Goal: Task Accomplishment & Management: Complete application form

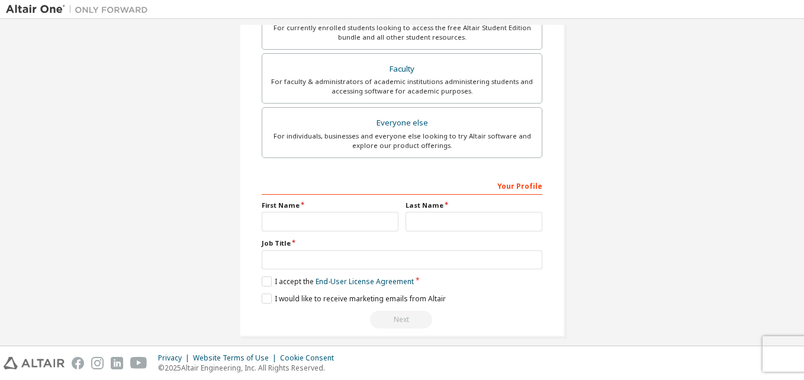
scroll to position [312, 0]
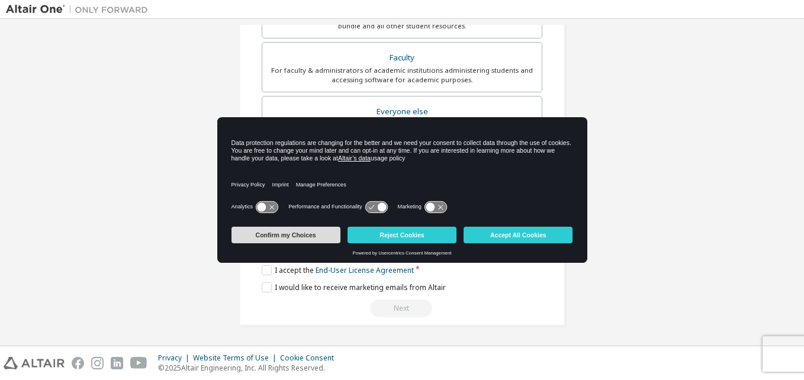
click at [300, 237] on button "Confirm my Choices" at bounding box center [285, 235] width 109 height 17
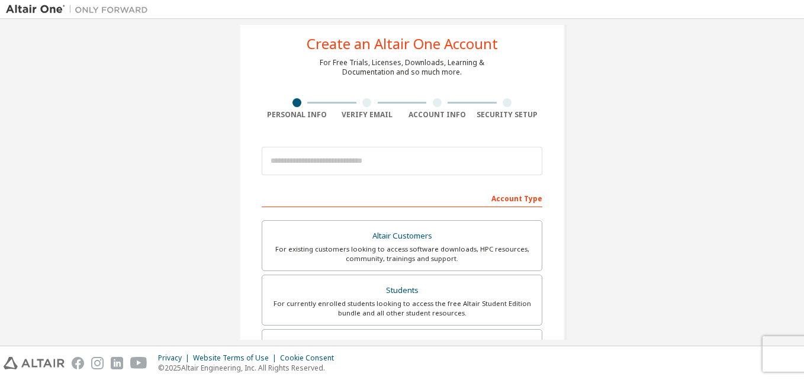
scroll to position [24, 0]
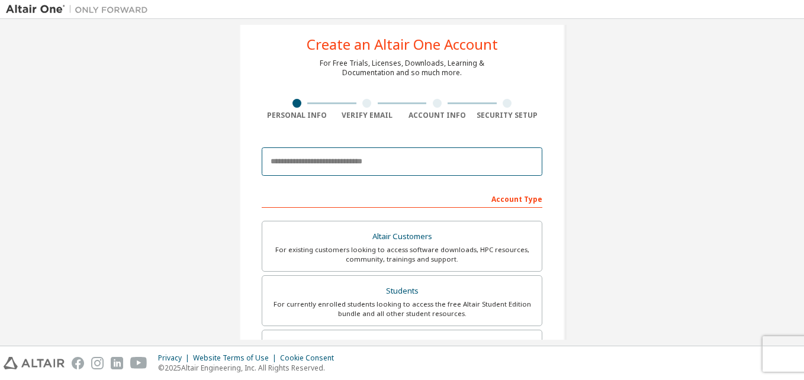
click at [313, 163] on input "email" at bounding box center [402, 161] width 281 height 28
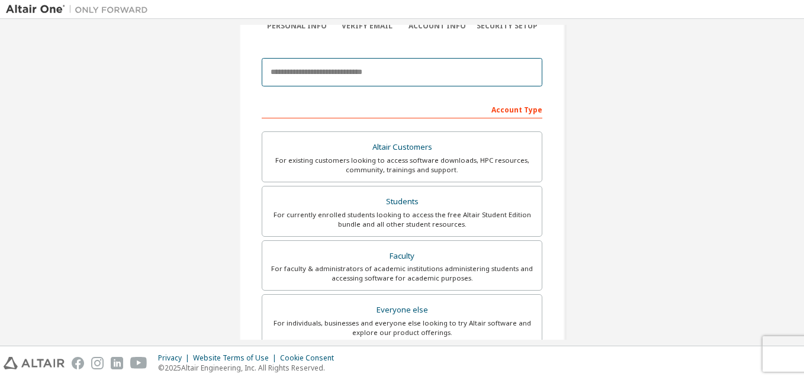
scroll to position [111, 0]
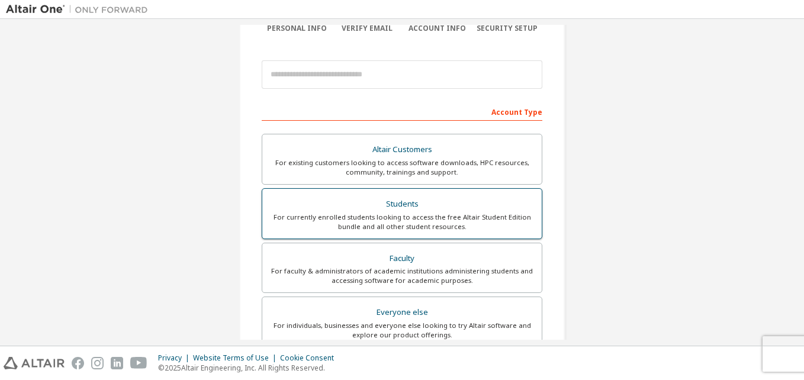
click at [436, 217] on div "For currently enrolled students looking to access the free Altair Student Editi…" at bounding box center [401, 222] width 265 height 19
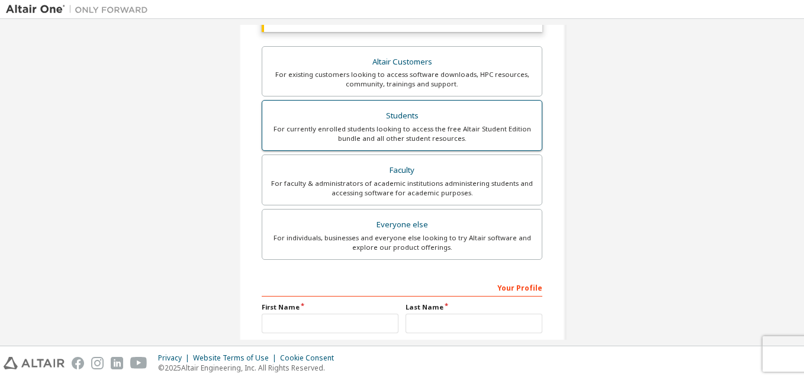
scroll to position [343, 0]
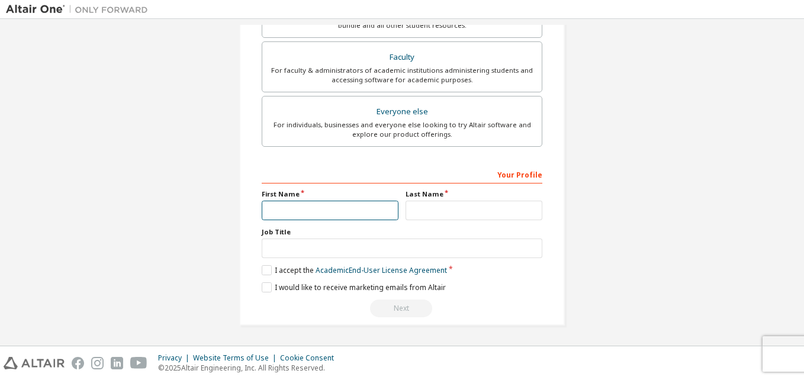
click at [363, 214] on input "text" at bounding box center [330, 211] width 137 height 20
type input "**********"
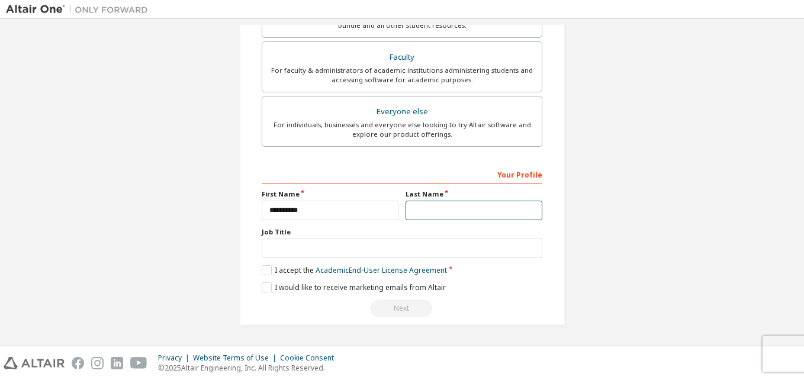
click at [458, 214] on input "text" at bounding box center [474, 211] width 137 height 20
click at [458, 214] on input "******" at bounding box center [474, 211] width 137 height 20
type input "******"
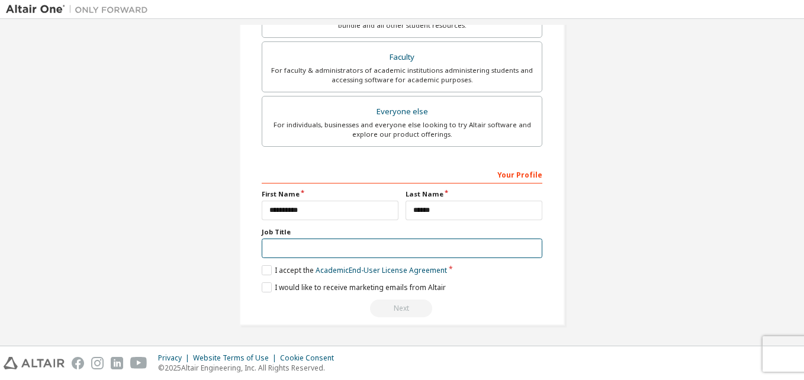
click at [308, 253] on input "text" at bounding box center [402, 249] width 281 height 20
type input "*********"
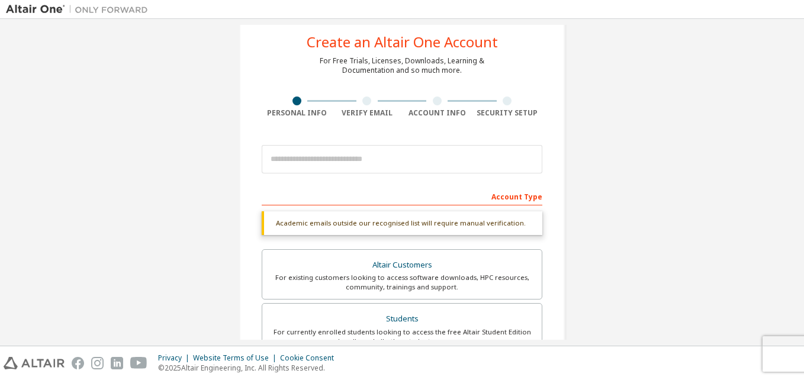
scroll to position [0, 0]
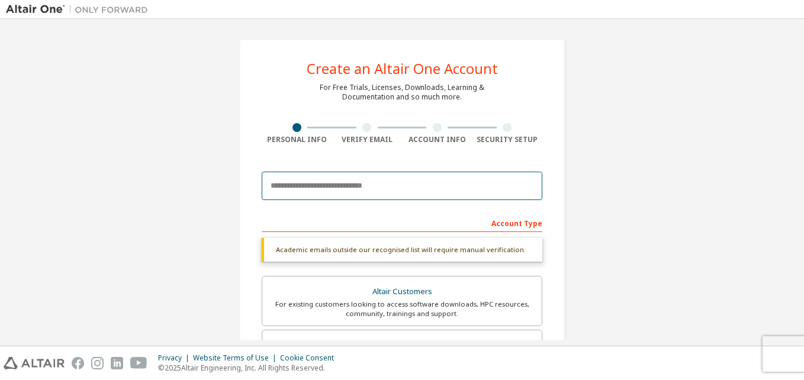
click at [348, 183] on input "email" at bounding box center [402, 186] width 281 height 28
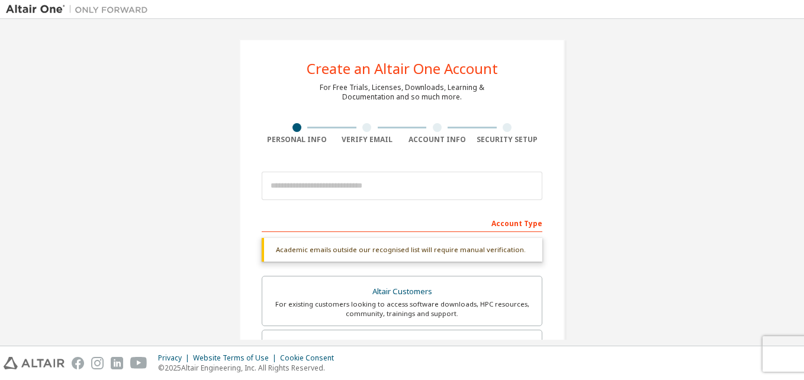
click at [319, 217] on div "Account Type" at bounding box center [402, 222] width 281 height 19
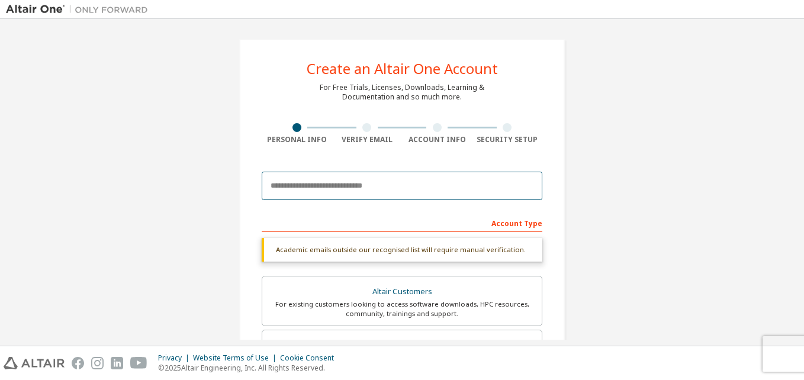
click at [293, 191] on input "email" at bounding box center [402, 186] width 281 height 28
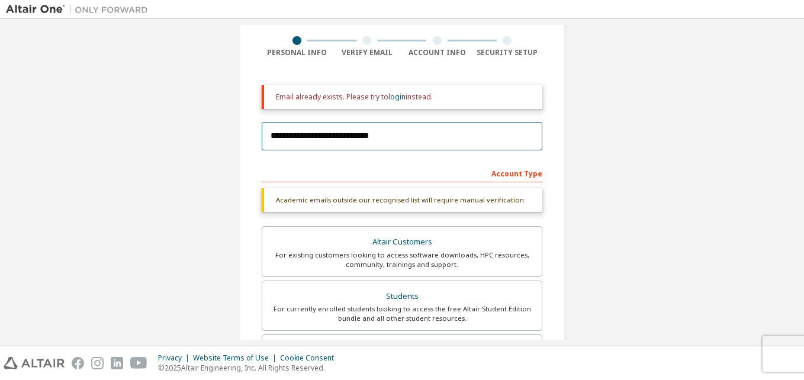
scroll to position [89, 0]
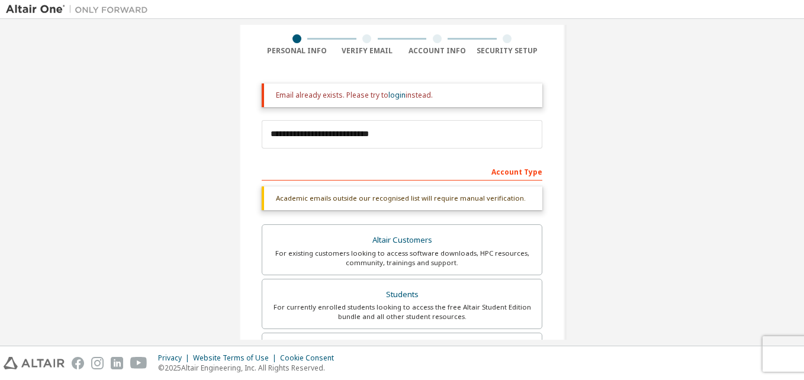
click at [306, 169] on div "Account Type" at bounding box center [402, 171] width 281 height 19
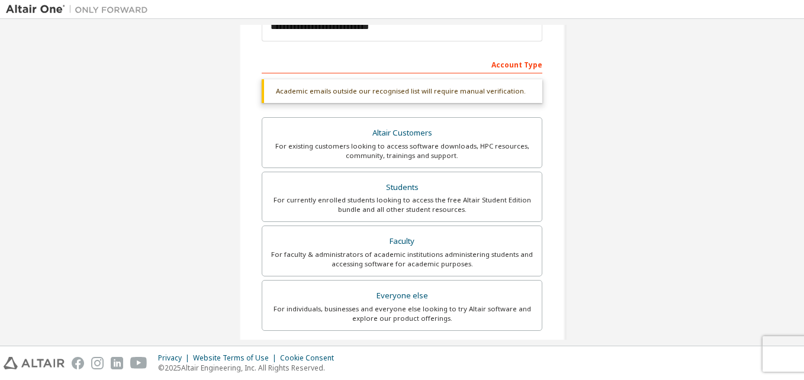
scroll to position [380, 0]
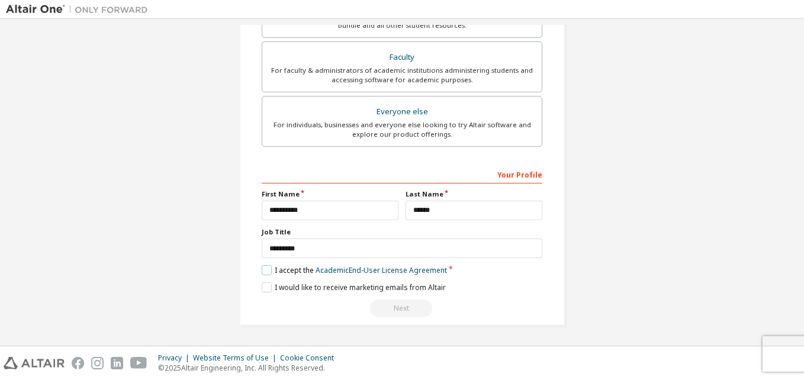
click at [270, 268] on label "I accept the Academic End-User License Agreement" at bounding box center [354, 270] width 185 height 10
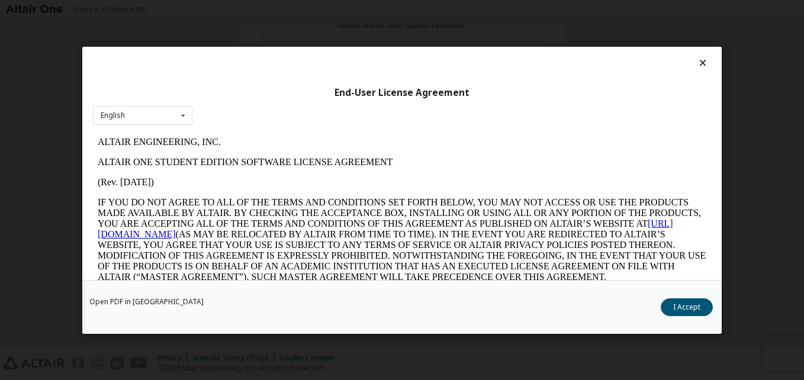
scroll to position [0, 0]
click at [697, 58] on icon at bounding box center [703, 62] width 12 height 11
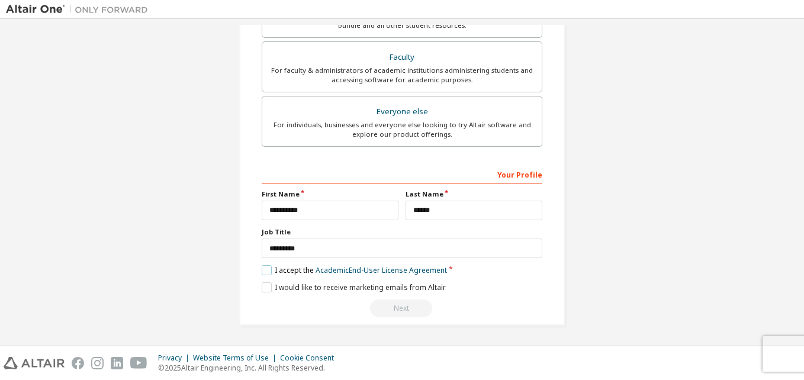
click at [262, 268] on label "I accept the Academic End-User License Agreement" at bounding box center [354, 270] width 185 height 10
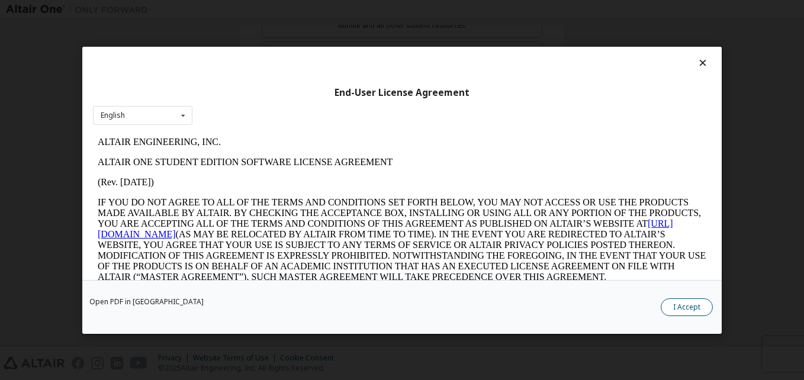
click at [674, 309] on button "I Accept" at bounding box center [687, 307] width 52 height 18
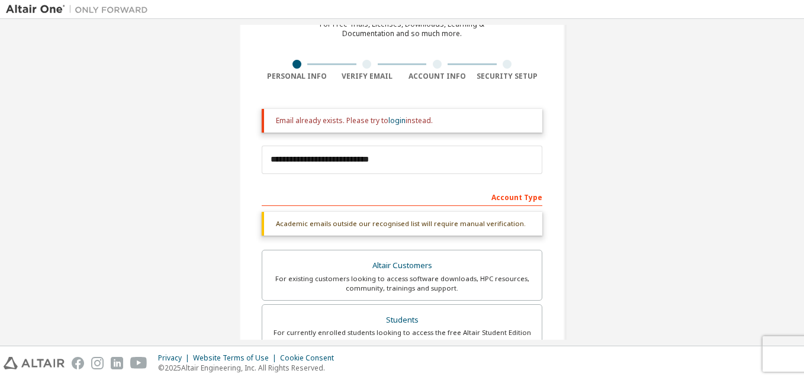
scroll to position [63, 0]
click at [634, 239] on div "**********" at bounding box center [402, 309] width 792 height 695
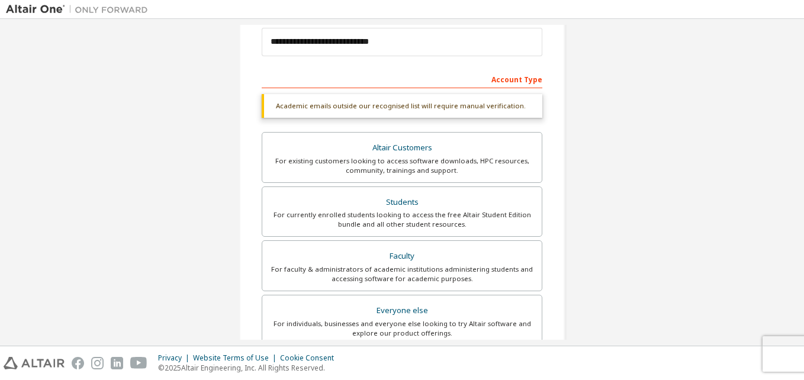
scroll to position [0, 0]
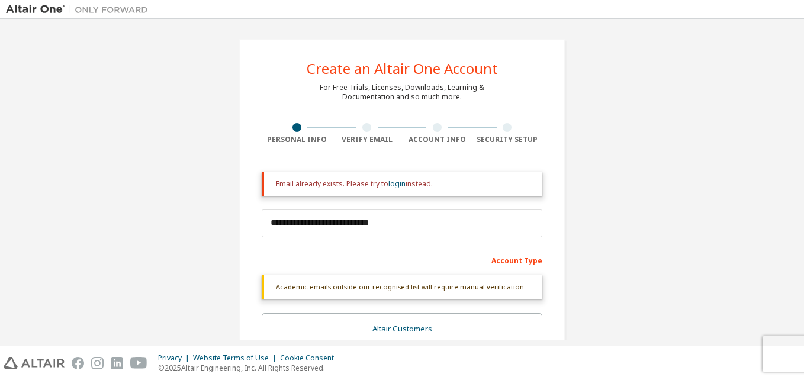
click at [451, 177] on div "Email already exists. Please try to login instead." at bounding box center [402, 184] width 281 height 24
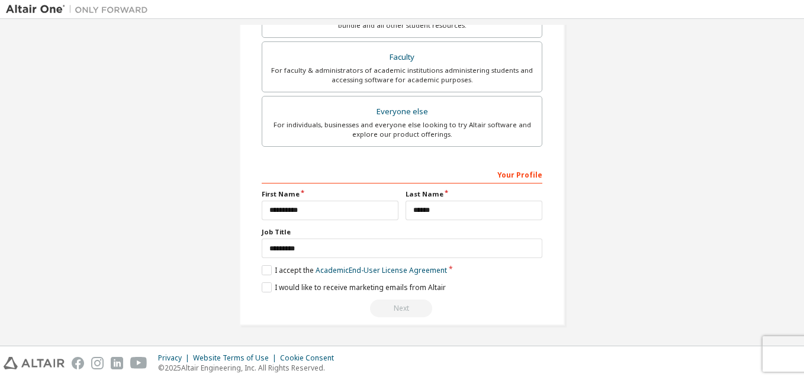
click at [393, 310] on div "Next" at bounding box center [402, 309] width 281 height 18
click at [262, 265] on div "**********" at bounding box center [402, 241] width 281 height 153
drag, startPoint x: 262, startPoint y: 265, endPoint x: 264, endPoint y: 271, distance: 6.9
click at [264, 271] on div "**********" at bounding box center [402, 241] width 281 height 153
click at [264, 271] on label "I accept the Academic End-User License Agreement" at bounding box center [354, 270] width 185 height 10
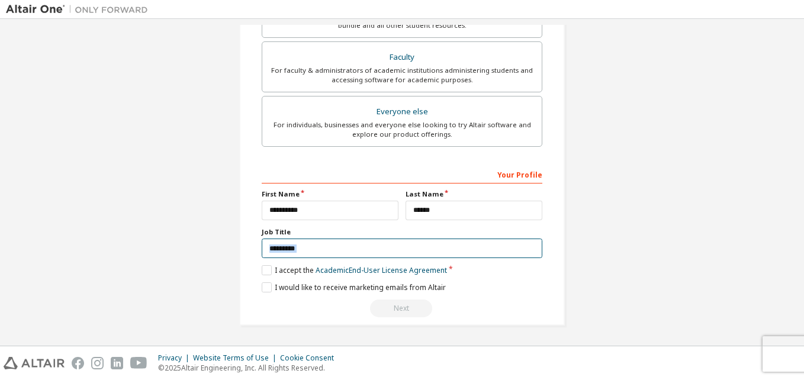
click at [335, 248] on input "*********" at bounding box center [402, 249] width 281 height 20
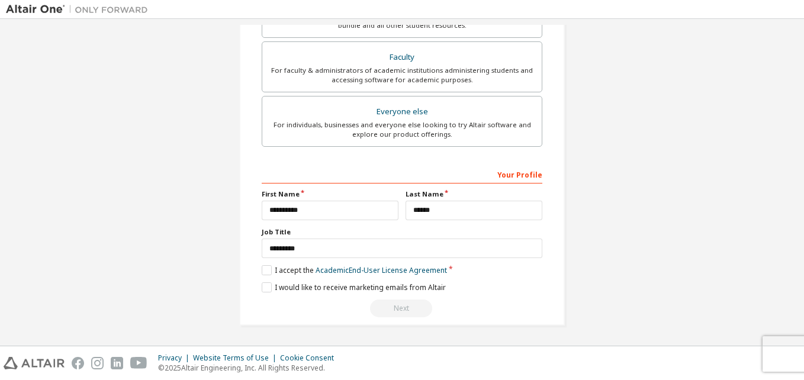
click at [396, 307] on div "Next" at bounding box center [402, 309] width 281 height 18
click at [267, 288] on label "I would like to receive marketing emails from Altair" at bounding box center [354, 287] width 184 height 10
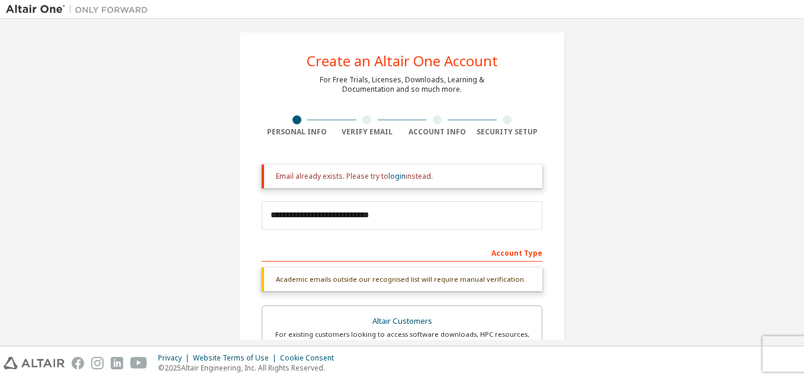
scroll to position [7, 0]
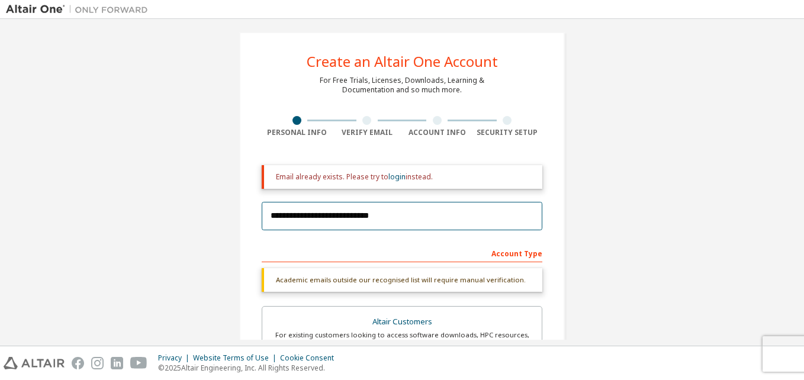
click at [387, 218] on input "**********" at bounding box center [402, 216] width 281 height 28
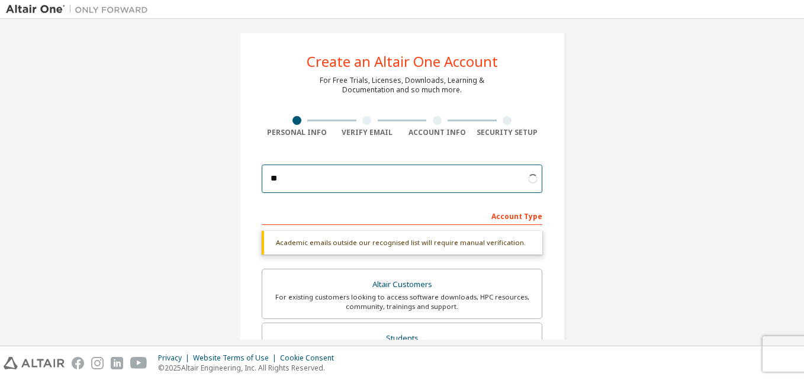
type input "*"
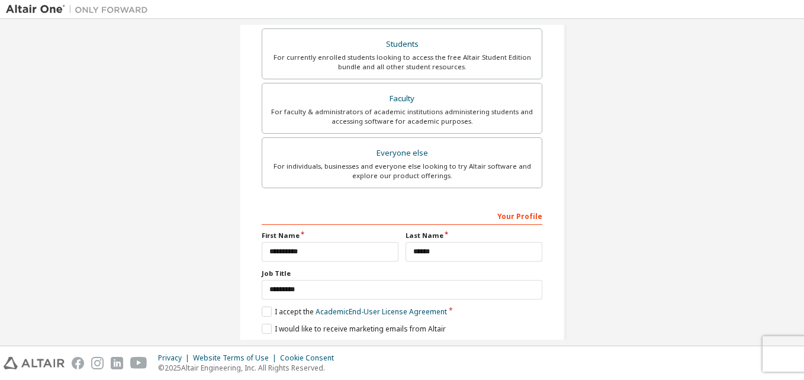
scroll to position [343, 0]
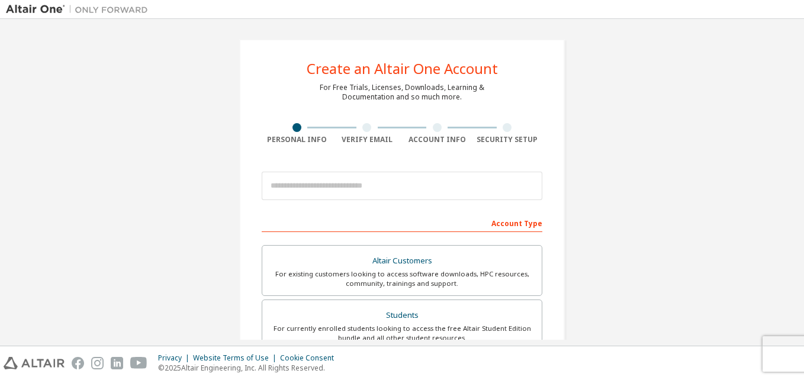
scroll to position [312, 0]
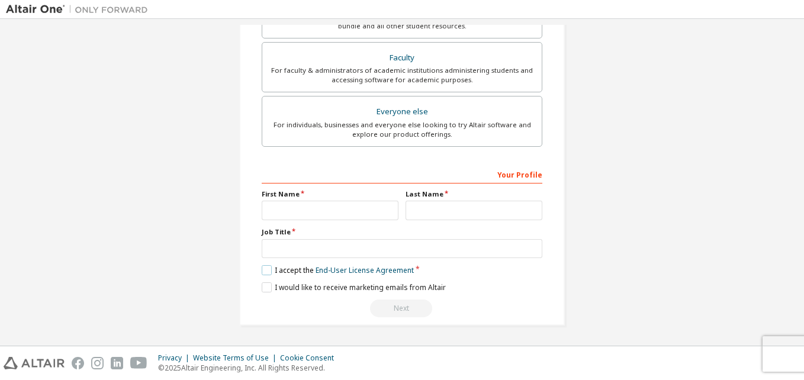
click at [263, 271] on label "I accept the End-User License Agreement" at bounding box center [338, 270] width 152 height 10
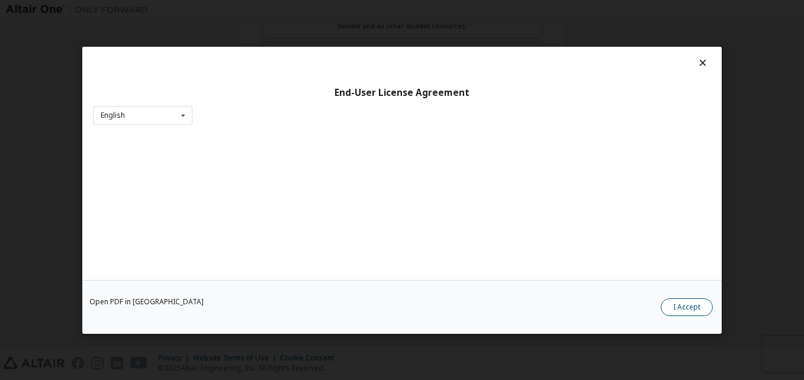
click at [673, 304] on button "I Accept" at bounding box center [687, 307] width 52 height 18
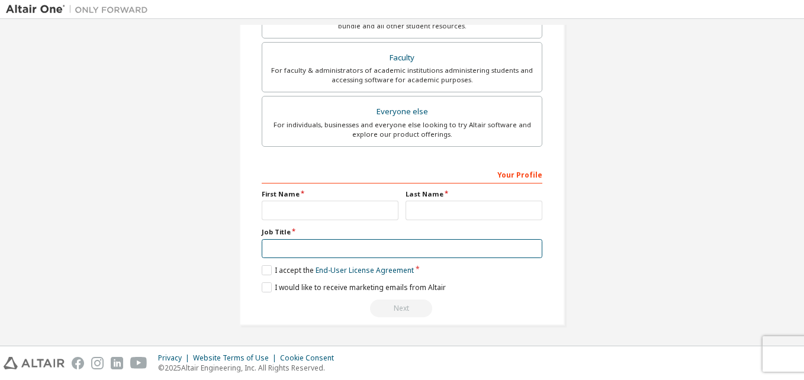
click at [292, 249] on input "text" at bounding box center [402, 249] width 281 height 20
type input "*********"
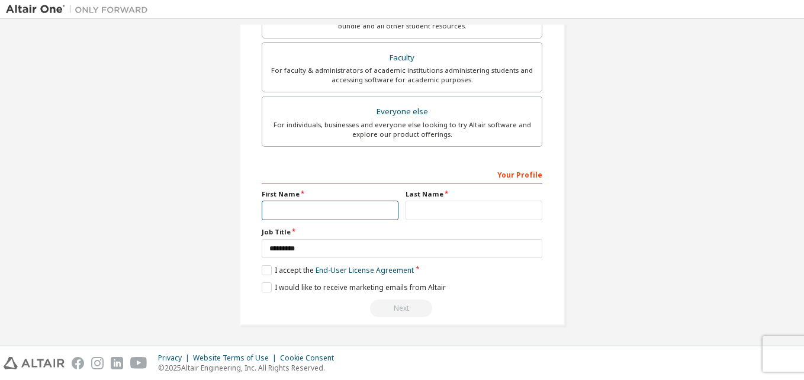
click at [284, 210] on input "text" at bounding box center [330, 211] width 137 height 20
type input "**********"
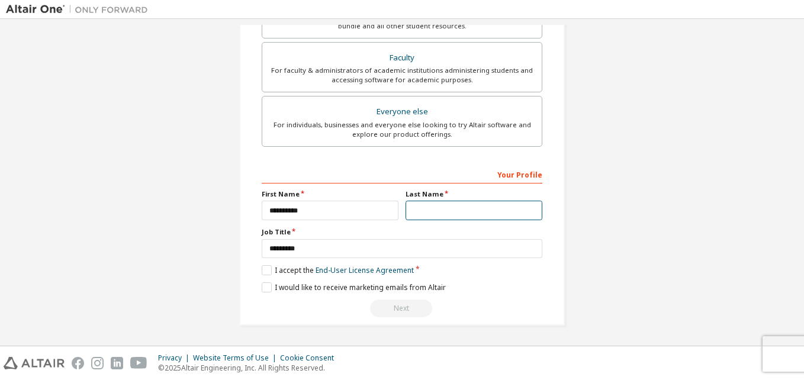
type input "******"
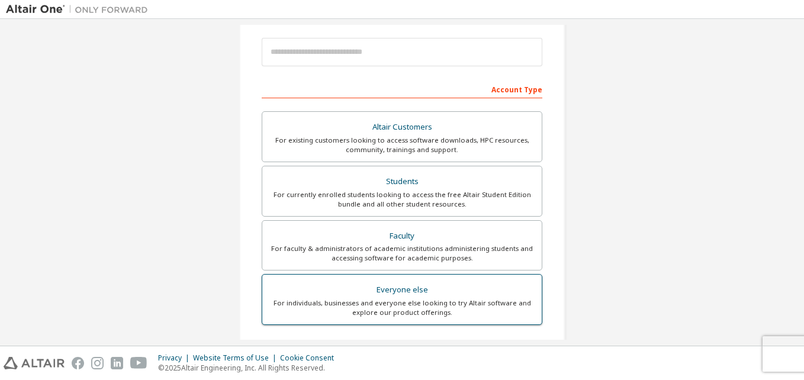
scroll to position [133, 0]
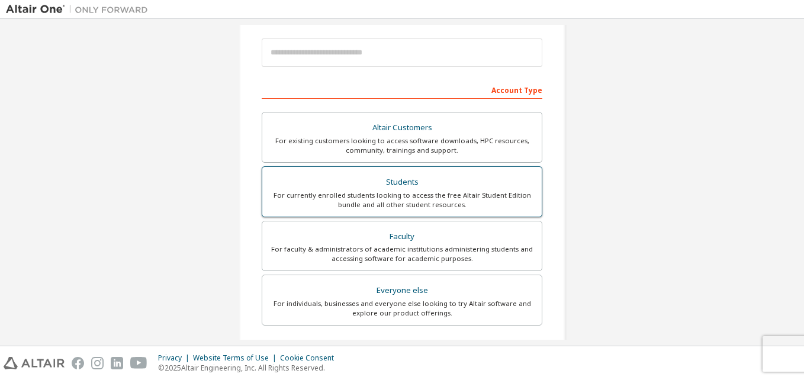
click at [401, 208] on div "For currently enrolled students looking to access the free Altair Student Editi…" at bounding box center [401, 200] width 265 height 19
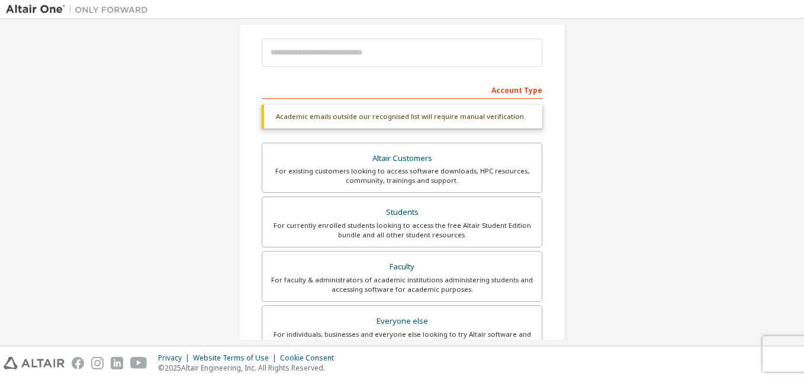
scroll to position [0, 0]
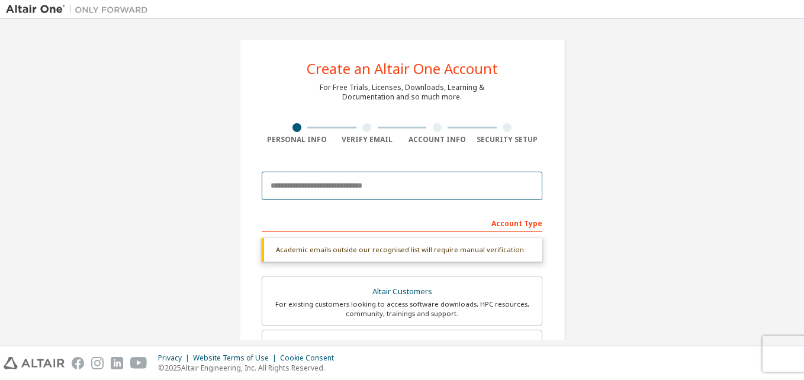
click at [330, 178] on input "email" at bounding box center [402, 186] width 281 height 28
type input "**********"
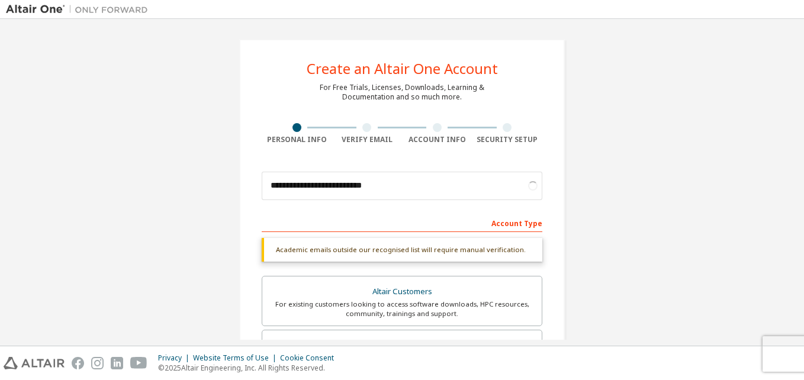
click at [356, 219] on div "Account Type" at bounding box center [402, 222] width 281 height 19
click at [357, 226] on div "Account Type" at bounding box center [402, 222] width 281 height 19
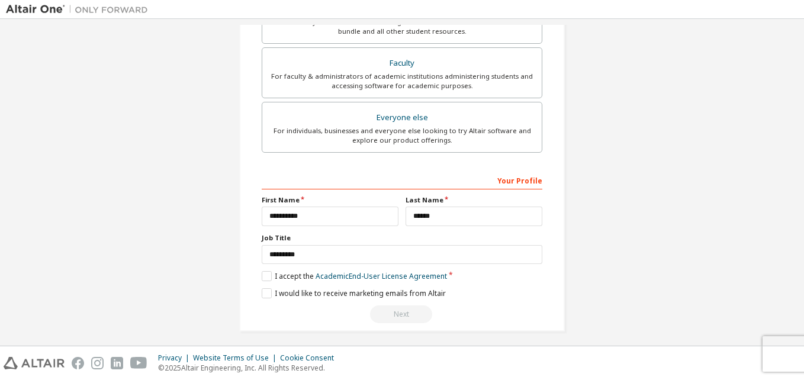
scroll to position [352, 0]
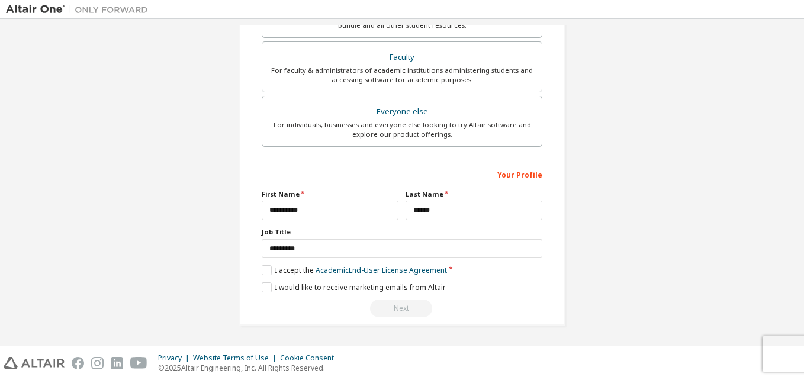
click at [395, 313] on div "Next" at bounding box center [402, 309] width 281 height 18
click at [265, 271] on label "I accept the Academic End-User License Agreement" at bounding box center [354, 270] width 185 height 10
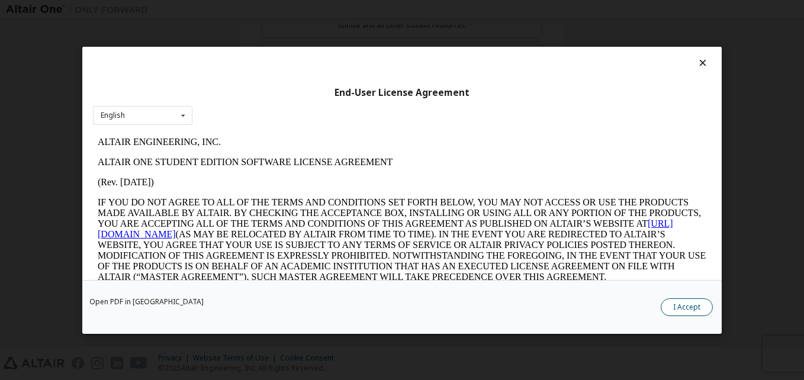
scroll to position [0, 0]
click at [681, 305] on button "I Accept" at bounding box center [687, 307] width 52 height 18
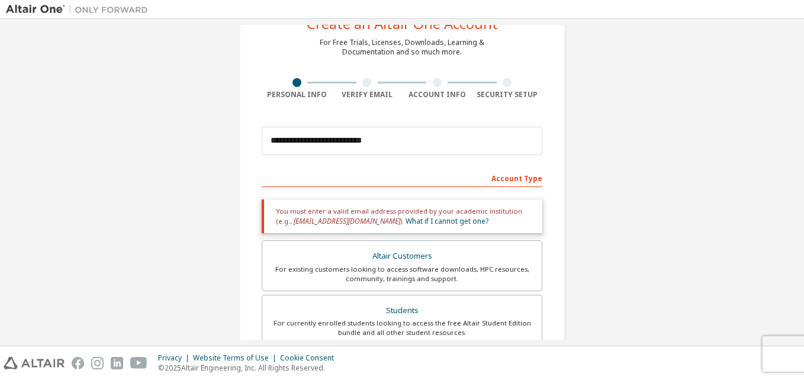
scroll to position [44, 0]
click at [368, 178] on div "Account Type" at bounding box center [402, 178] width 281 height 19
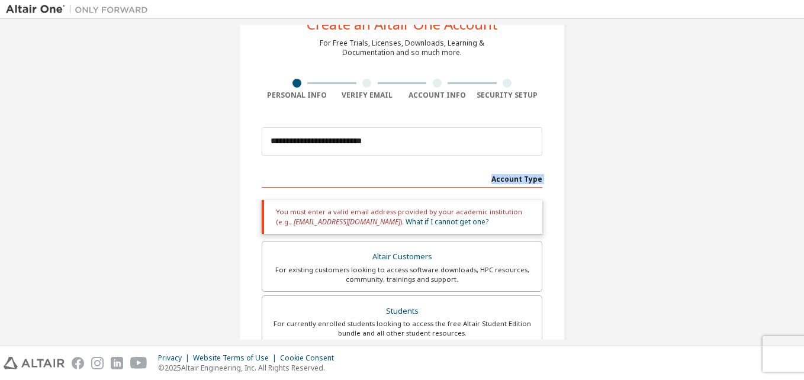
click at [339, 185] on div "Account Type" at bounding box center [402, 178] width 281 height 19
click at [331, 217] on span "[EMAIL_ADDRESS][DOMAIN_NAME]" at bounding box center [347, 222] width 107 height 10
click at [297, 182] on div "Account Type" at bounding box center [402, 178] width 281 height 19
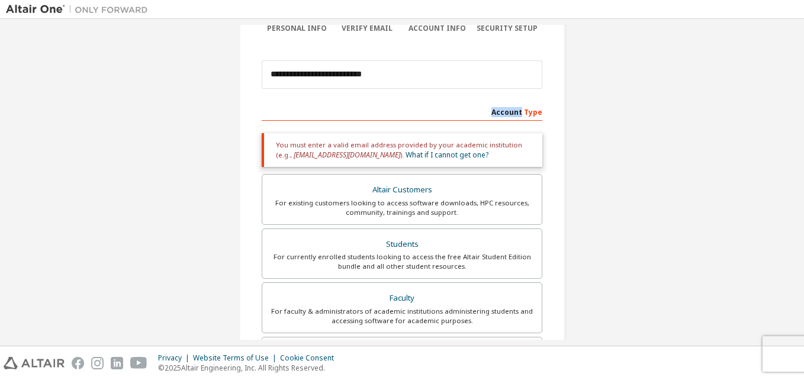
scroll to position [352, 0]
